Goal: Obtain resource: Obtain resource

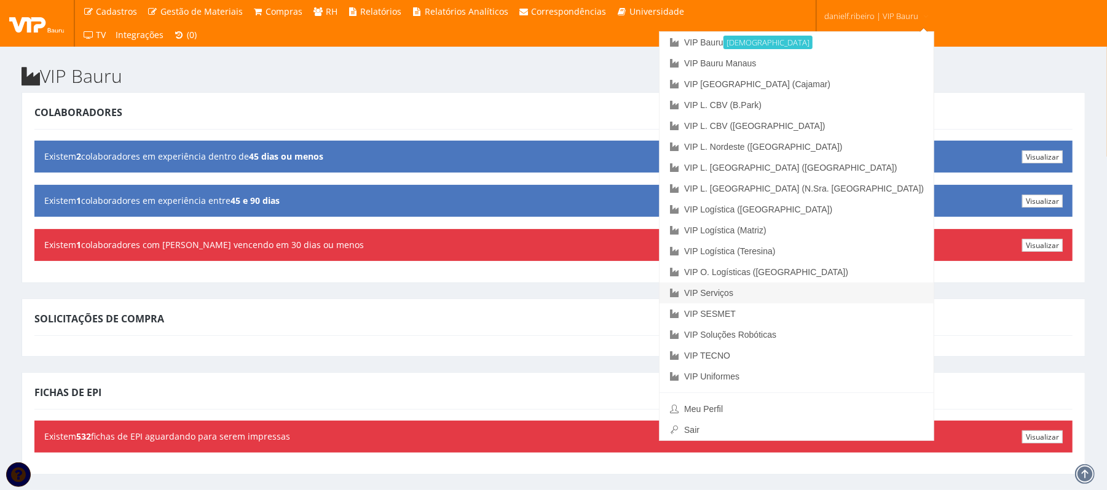
click at [837, 283] on link "VIP Serviços" at bounding box center [796, 293] width 274 height 21
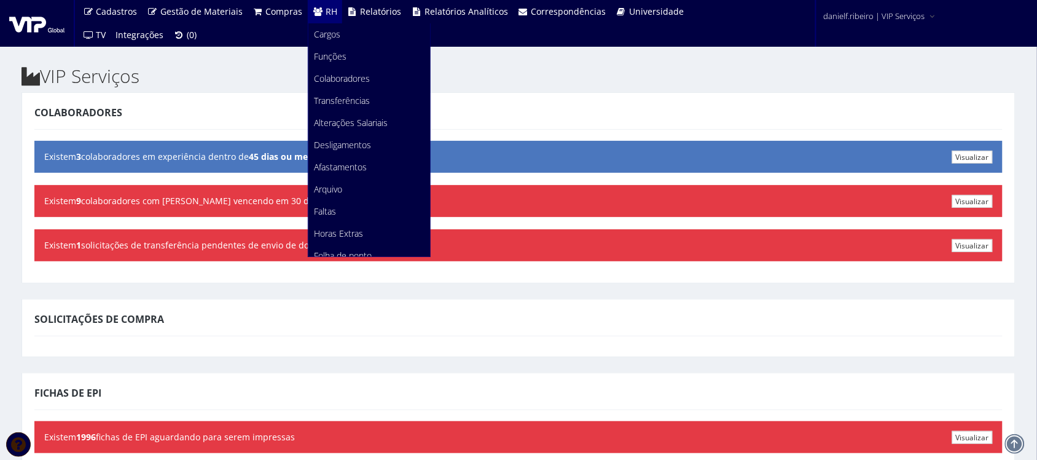
scroll to position [154, 0]
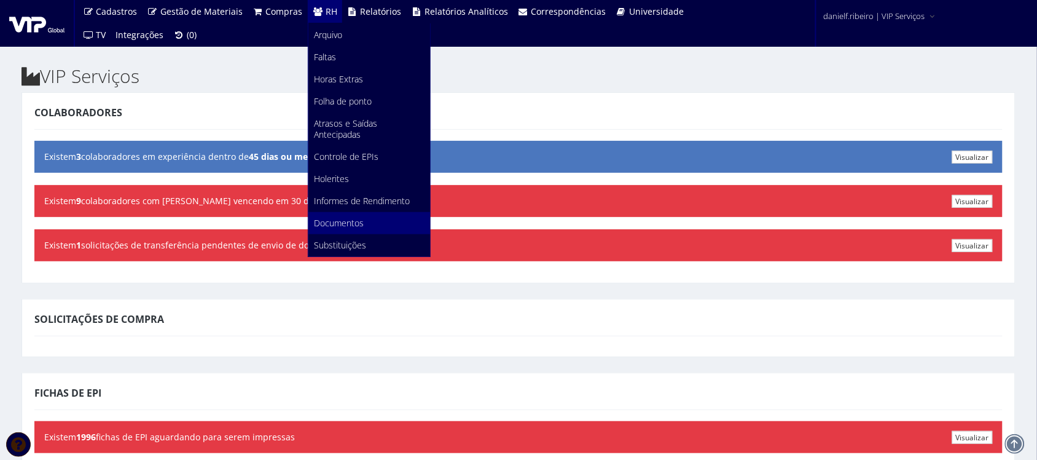
click at [351, 227] on span "Documentos" at bounding box center [340, 223] width 50 height 12
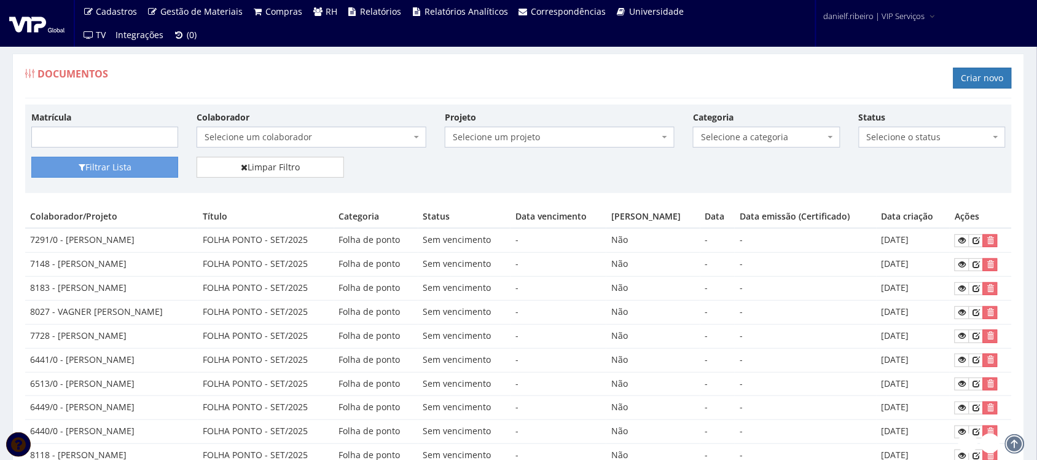
click at [298, 131] on span "Selecione um colaborador" at bounding box center [308, 137] width 206 height 12
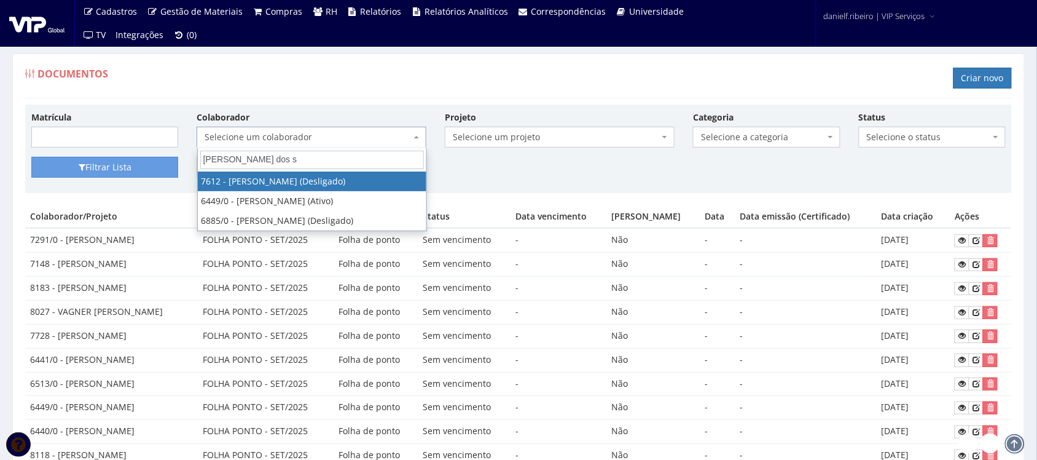
type input "ricardo dos sa"
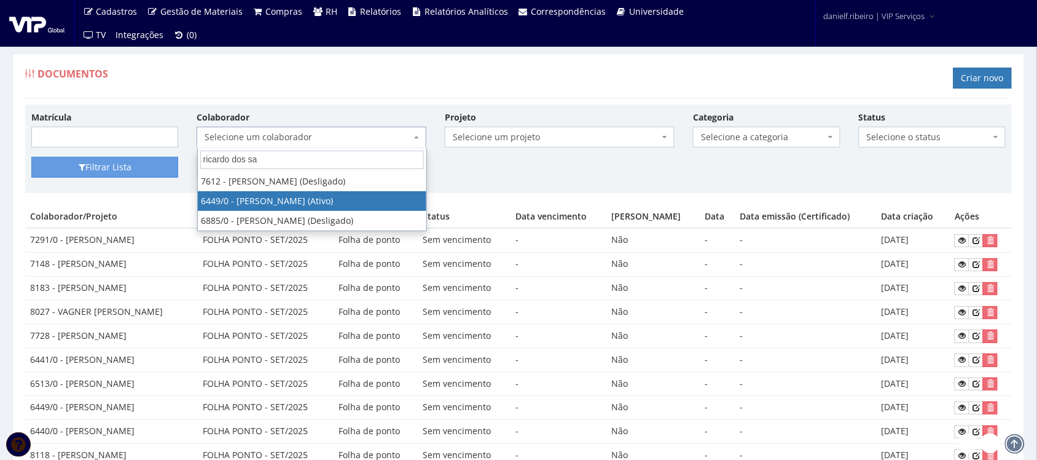
select select "75"
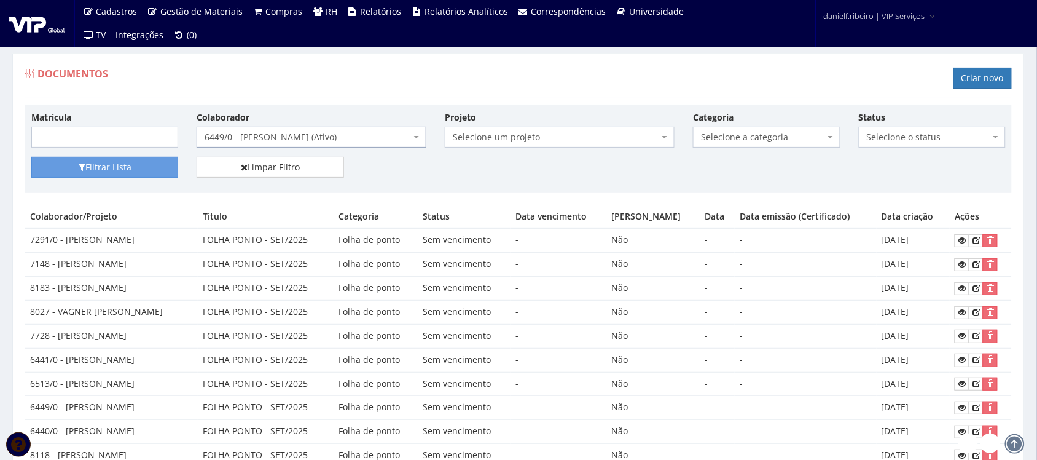
click at [724, 137] on span "Selecione a categoria" at bounding box center [763, 137] width 124 height 12
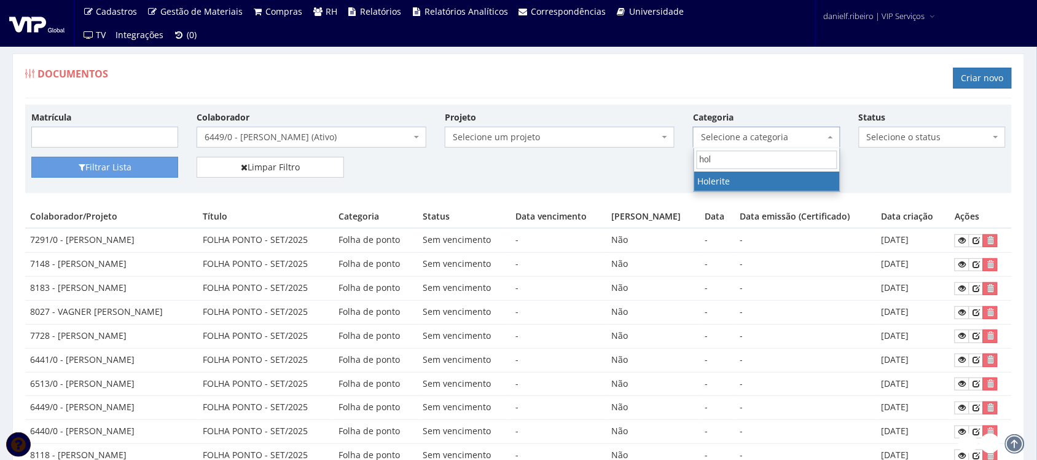
type input "hole"
select select "holerite"
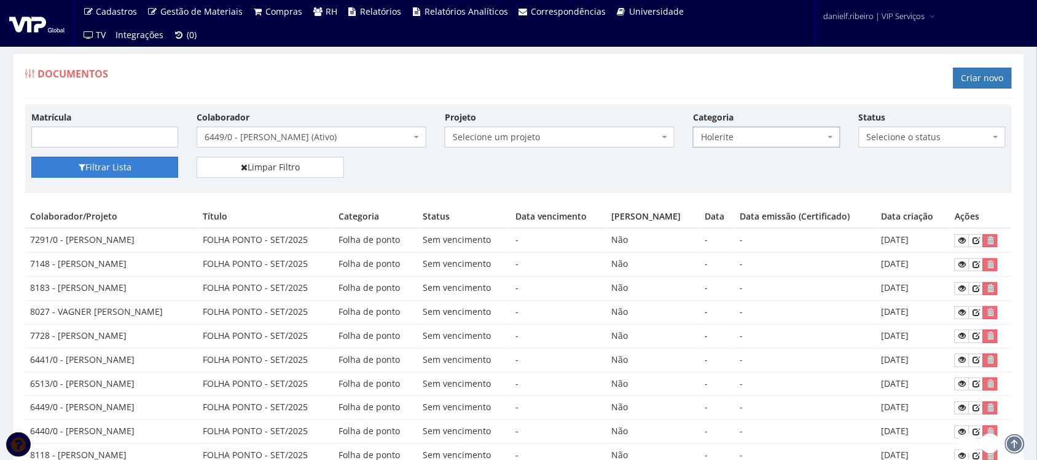
click at [84, 163] on icon "submit" at bounding box center [82, 167] width 7 height 9
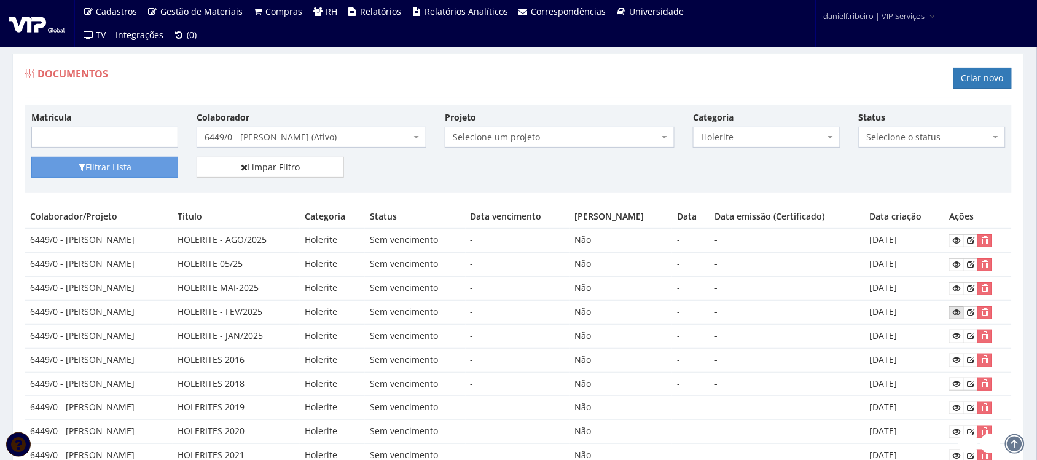
click at [954, 312] on icon at bounding box center [956, 312] width 7 height 9
click at [954, 285] on icon at bounding box center [956, 288] width 7 height 9
click at [956, 265] on icon at bounding box center [956, 264] width 7 height 9
click at [959, 240] on icon at bounding box center [956, 240] width 7 height 9
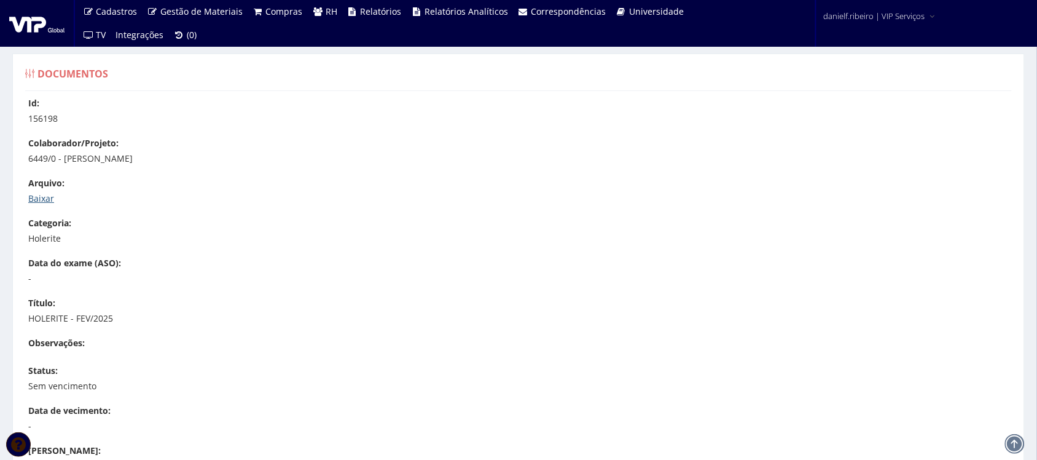
click at [43, 200] on link "Baixar" at bounding box center [41, 198] width 26 height 12
click at [35, 195] on link "Baixar" at bounding box center [41, 198] width 26 height 12
click at [38, 201] on link "Baixar" at bounding box center [41, 198] width 26 height 12
click at [32, 203] on link "Baixar" at bounding box center [41, 198] width 26 height 12
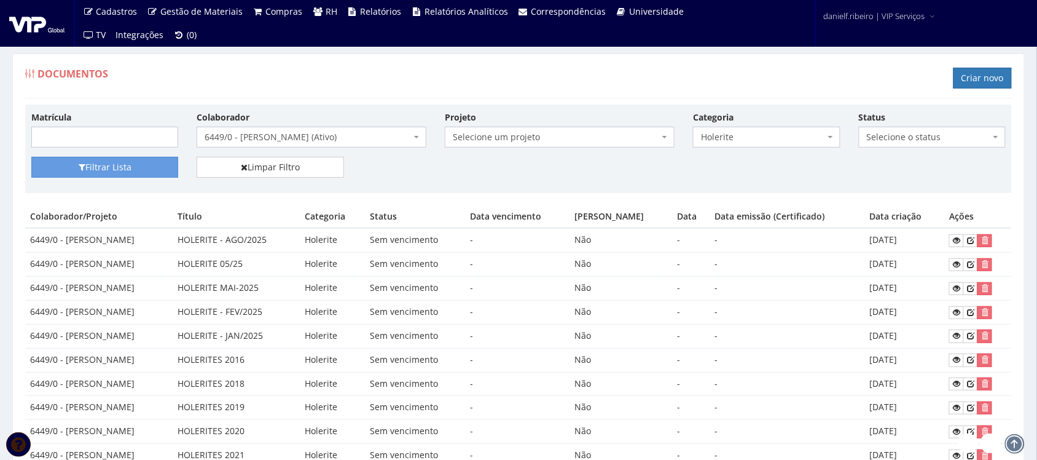
click at [302, 143] on span "6449/0 - RICARDO DOS SANTOS (Ativo)" at bounding box center [308, 137] width 206 height 12
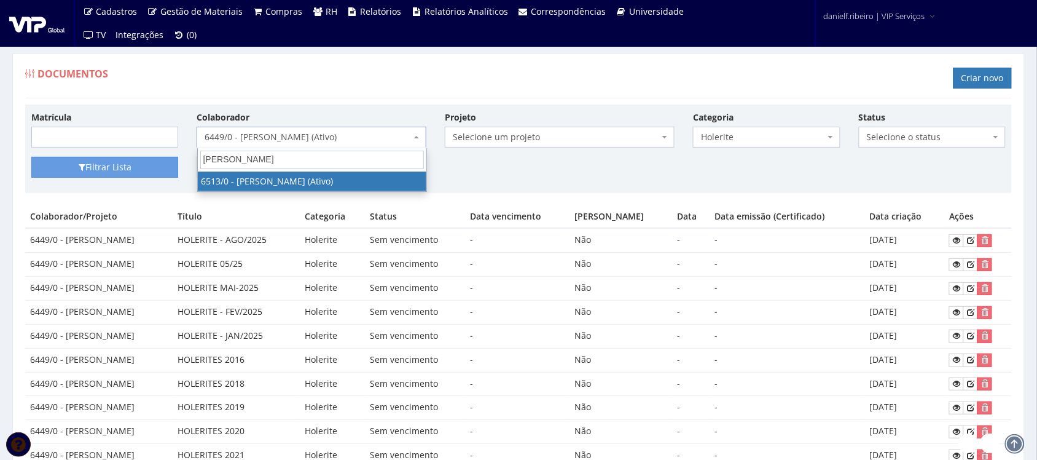
type input "robson mo"
select select "99"
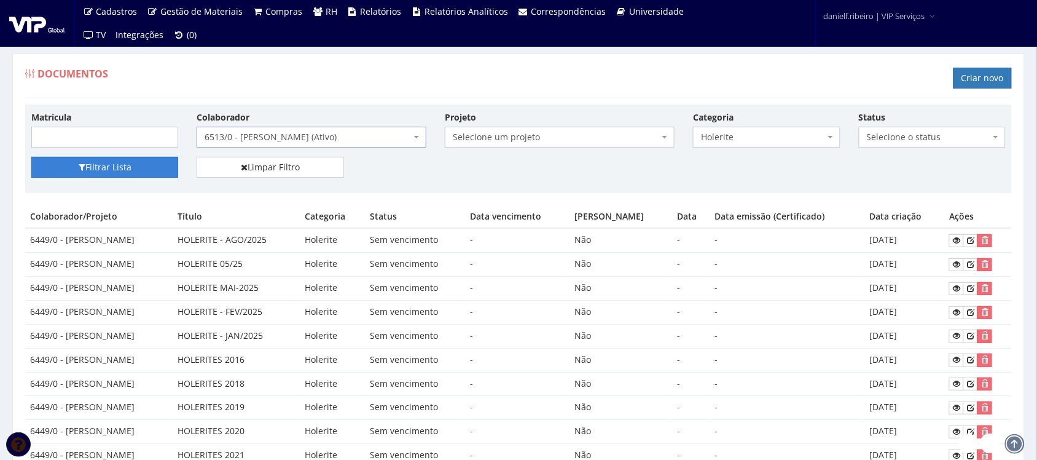
click at [97, 170] on button "Filtrar Lista" at bounding box center [104, 167] width 147 height 21
drag, startPoint x: 220, startPoint y: 320, endPoint x: 406, endPoint y: 308, distance: 186.6
click at [406, 308] on tr "6513/0 - ROBSON MOREIRA BENEDITO HOLERITE - FEV/2025 Holerite Sem vencimento - …" at bounding box center [518, 312] width 987 height 24
click at [352, 289] on td "Holerite" at bounding box center [332, 289] width 65 height 24
drag, startPoint x: 219, startPoint y: 315, endPoint x: 831, endPoint y: 298, distance: 612.3
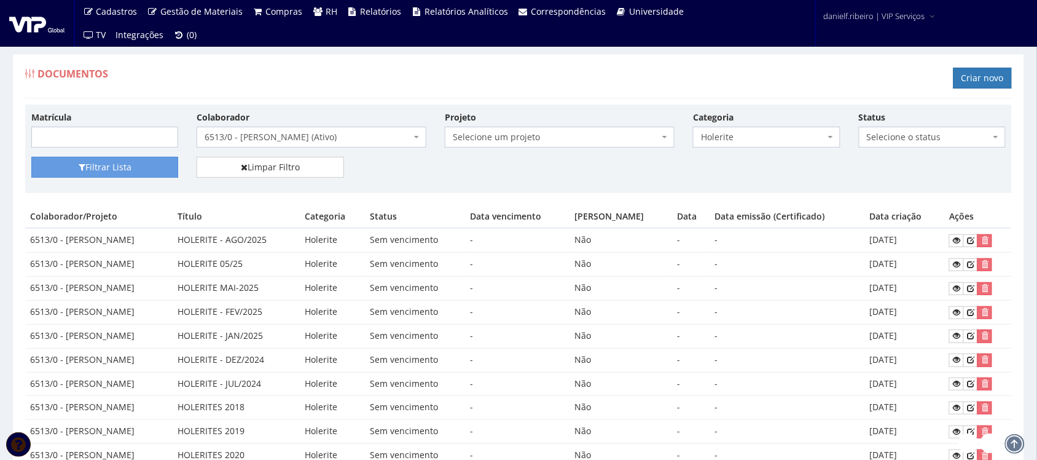
click at [825, 298] on tbody "6513/0 - ROBSON MOREIRA BENEDITO HOLERITE - AGO/2025 Holerite Sem vencimento - …" at bounding box center [518, 383] width 987 height 310
click at [908, 318] on td "[DATE]" at bounding box center [905, 312] width 80 height 24
click at [956, 315] on icon at bounding box center [956, 312] width 7 height 9
click at [960, 243] on icon at bounding box center [956, 240] width 7 height 9
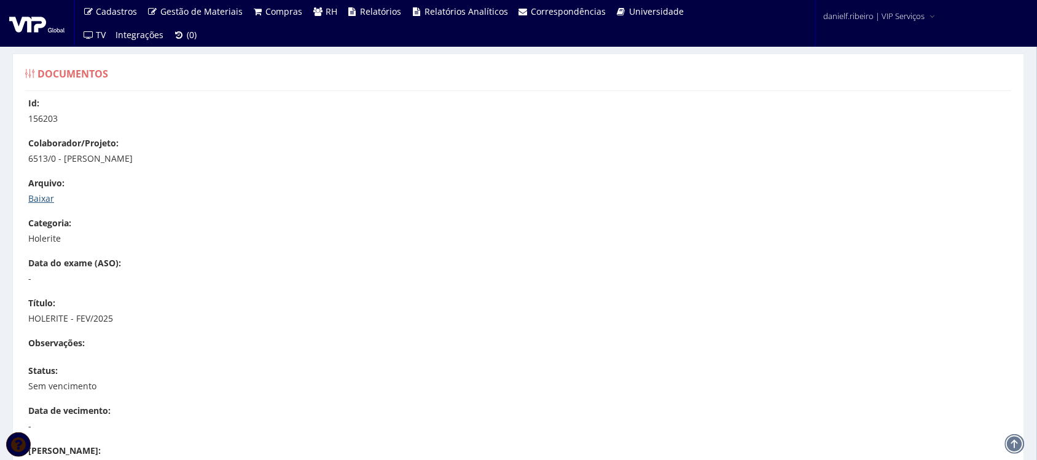
click at [40, 200] on link "Baixar" at bounding box center [41, 198] width 26 height 12
click at [37, 197] on link "Baixar" at bounding box center [41, 198] width 26 height 12
